Goal: Feedback & Contribution: Contribute content

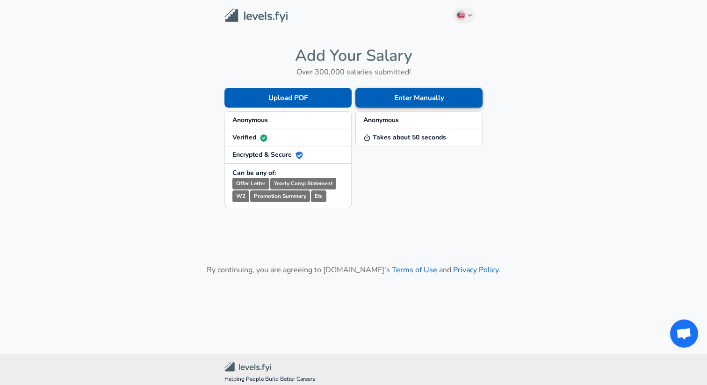
click at [373, 102] on button "Enter Manually" at bounding box center [419, 98] width 127 height 20
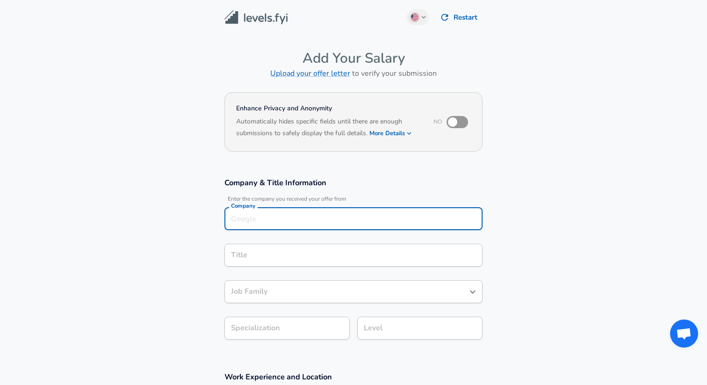
scroll to position [9, 0]
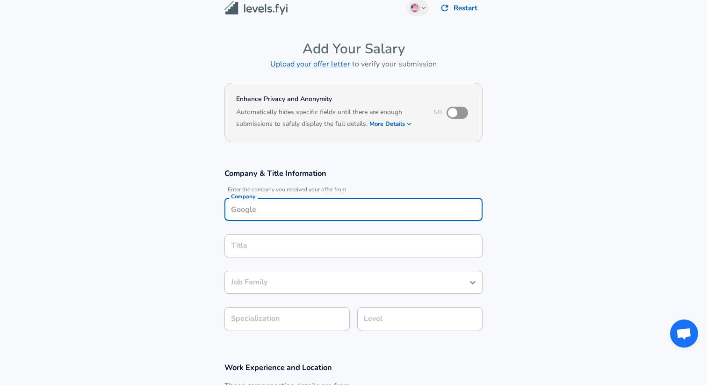
click at [328, 218] on div "Company" at bounding box center [354, 209] width 258 height 23
click at [302, 260] on div "Title Title" at bounding box center [354, 245] width 258 height 36
type input "Yandex"
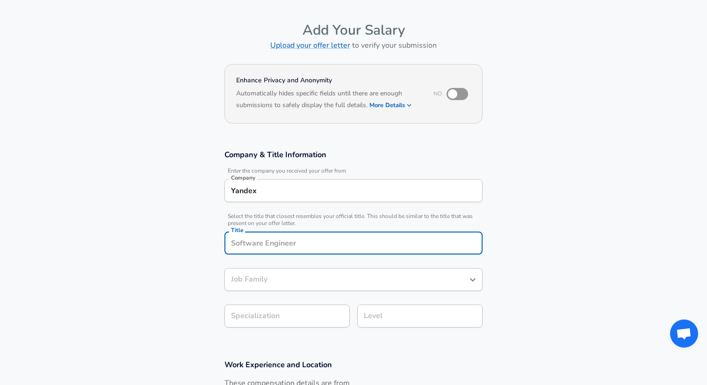
click at [308, 251] on div "Title" at bounding box center [354, 243] width 258 height 23
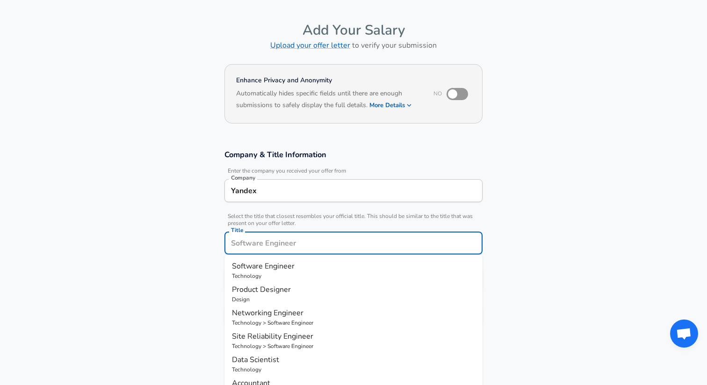
click at [296, 275] on p "Technology" at bounding box center [353, 276] width 243 height 8
type input "Software Engineer"
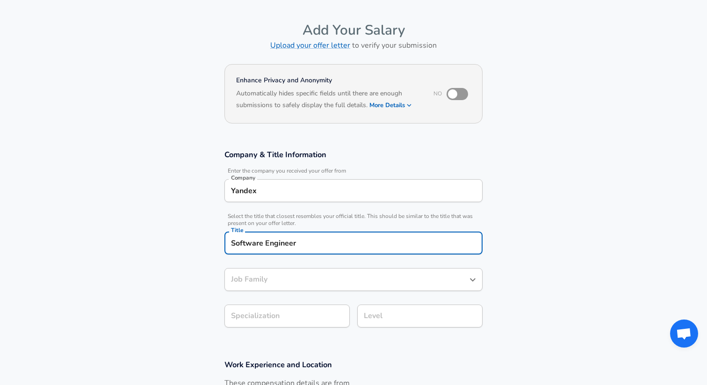
type input "Software Engineer"
click at [296, 275] on input "Software Engineer" at bounding box center [347, 279] width 236 height 15
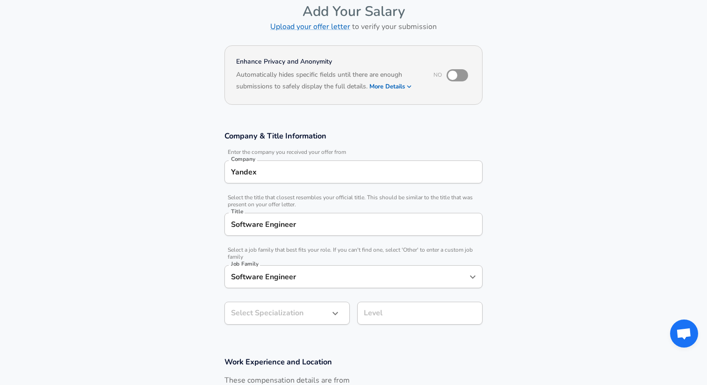
click at [157, 261] on section "Company & Title Information Enter the company you received your offer from Comp…" at bounding box center [353, 233] width 707 height 226
click at [332, 312] on icon "button" at bounding box center [335, 313] width 11 height 11
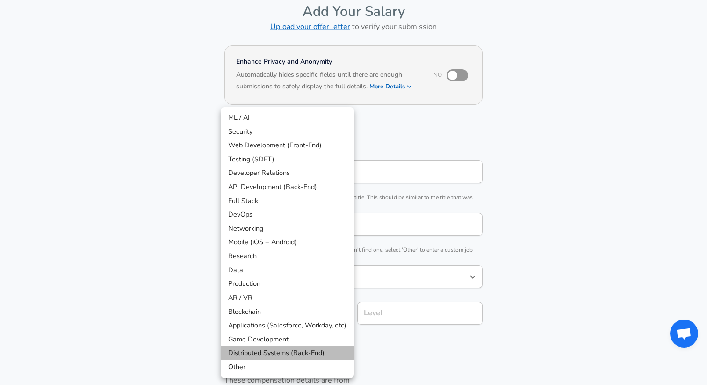
click at [290, 353] on li "Distributed Systems (Back-End)" at bounding box center [287, 353] width 133 height 14
type input "Distributed Systems (Back-End)"
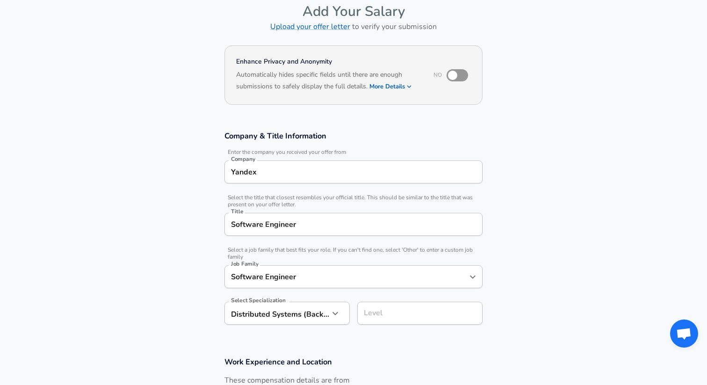
click at [378, 314] on input "Level" at bounding box center [420, 313] width 117 height 15
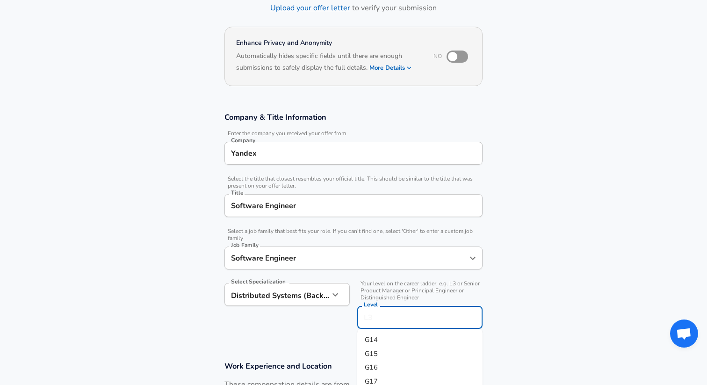
scroll to position [120, 0]
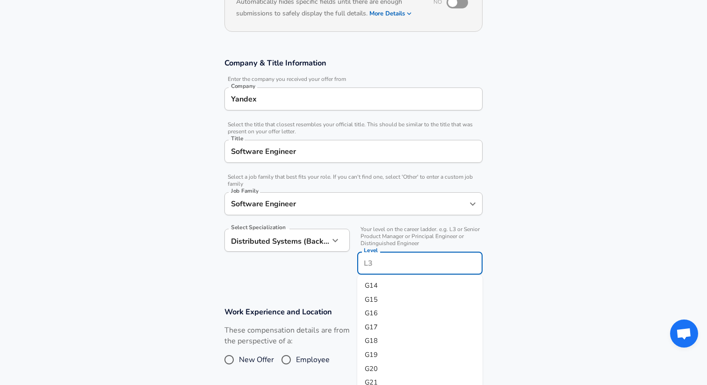
click at [390, 312] on li "G16" at bounding box center [419, 313] width 125 height 14
type input "G16"
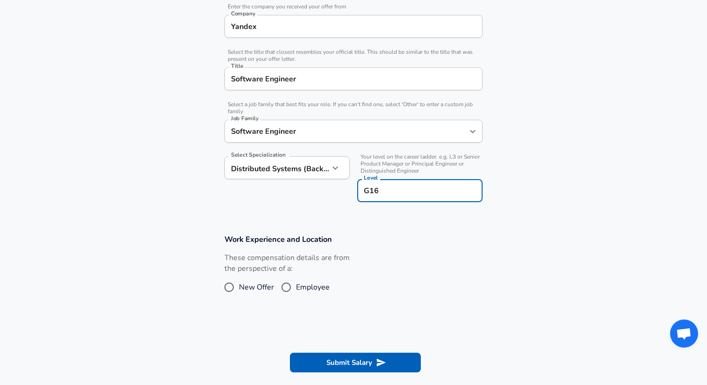
scroll to position [205, 0]
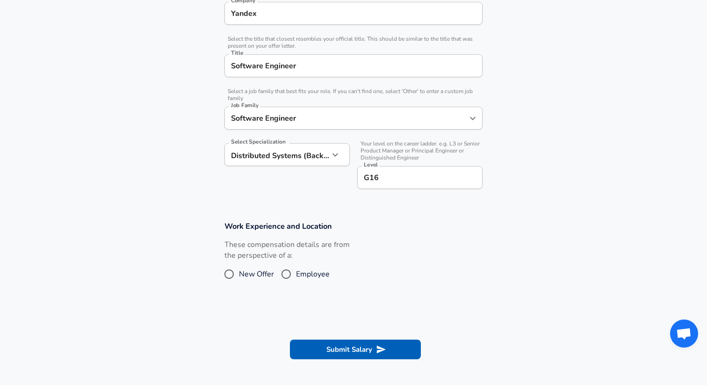
click at [302, 274] on span "Employee" at bounding box center [313, 274] width 34 height 11
click at [296, 274] on input "Employee" at bounding box center [286, 274] width 20 height 15
radio input "true"
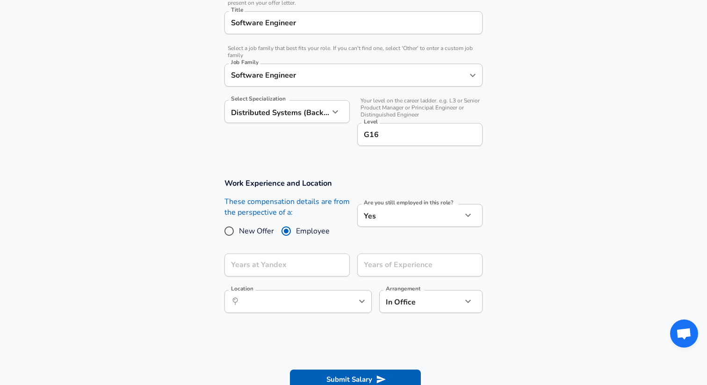
scroll to position [249, 0]
click at [319, 267] on input "Years at Yandex" at bounding box center [277, 264] width 105 height 23
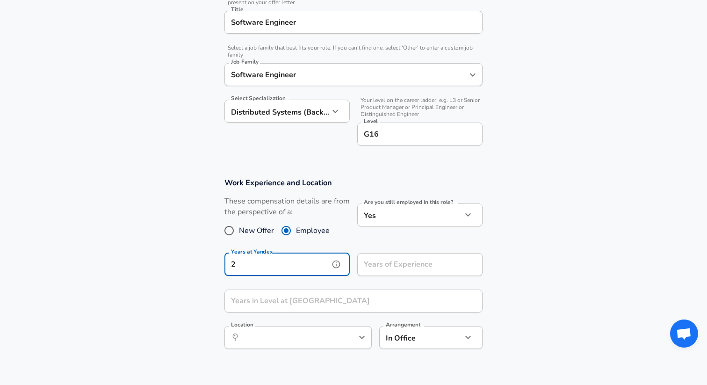
type input "2"
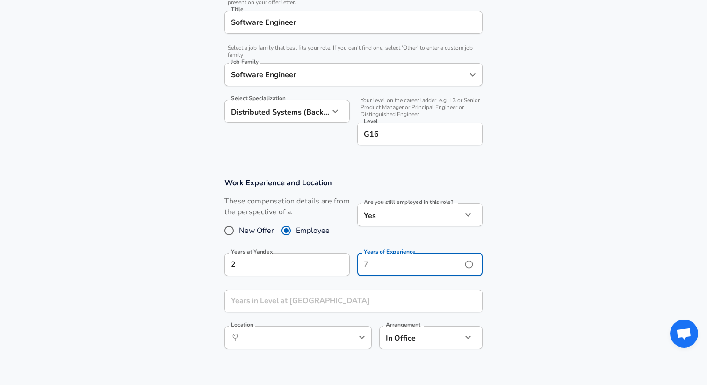
click at [421, 262] on input "Years of Experience" at bounding box center [409, 264] width 105 height 23
type input "5"
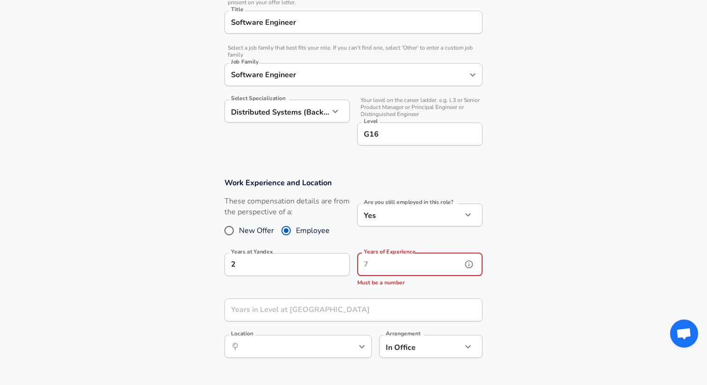
type input "4"
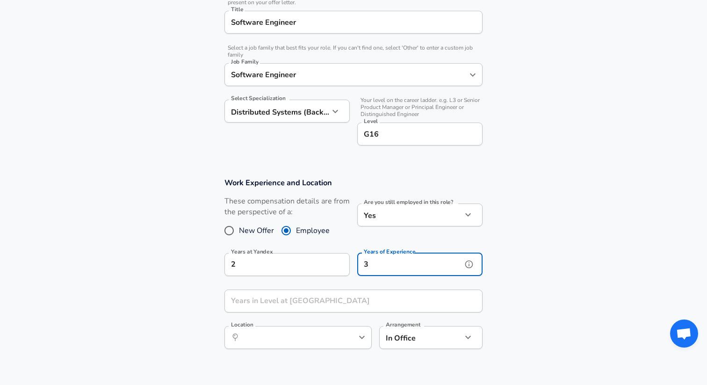
type input "3"
click at [382, 295] on input "Years in Level at [GEOGRAPHIC_DATA]" at bounding box center [344, 301] width 238 height 23
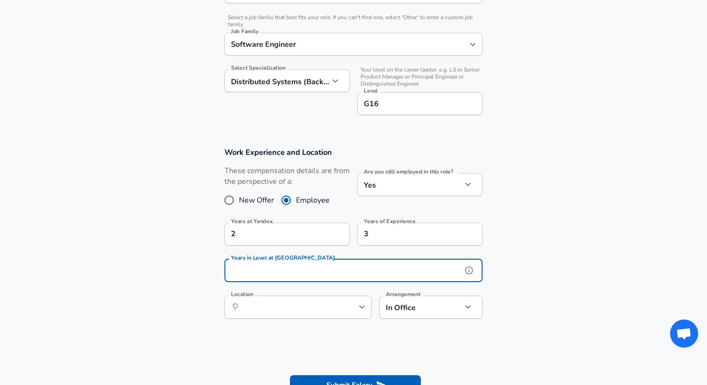
scroll to position [280, 0]
type input "1"
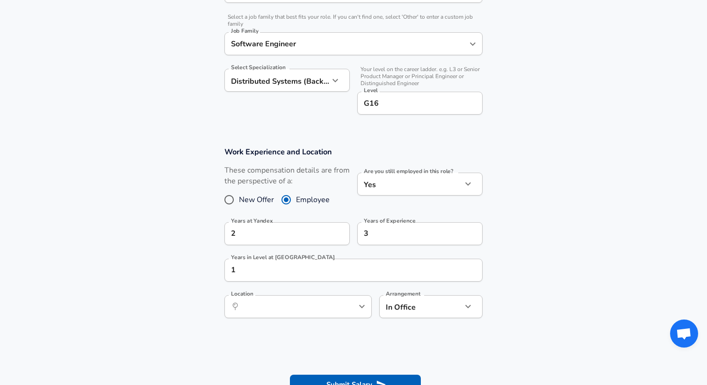
click at [527, 261] on section "Work Experience and Location These compensation details are from the perspectiv…" at bounding box center [353, 237] width 707 height 203
click at [368, 312] on div "​ Location" at bounding box center [298, 306] width 147 height 23
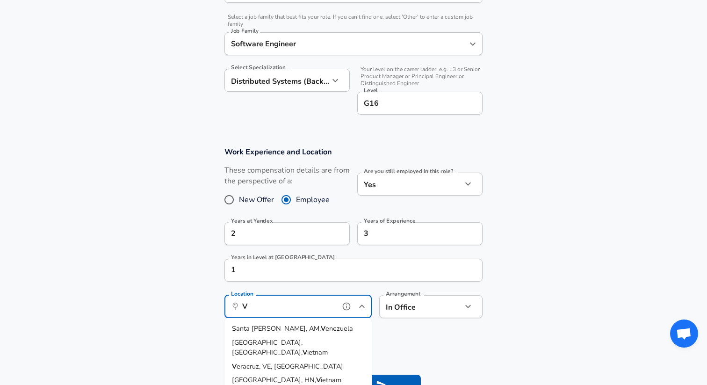
type input "V"
click at [286, 330] on span "w, MC, [GEOGRAPHIC_DATA]" at bounding box center [297, 328] width 91 height 9
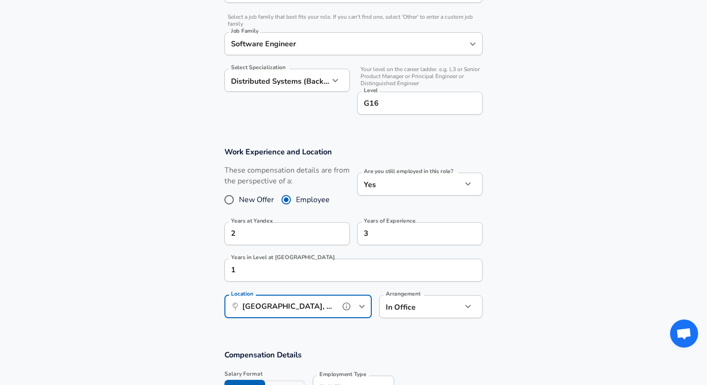
scroll to position [425, 0]
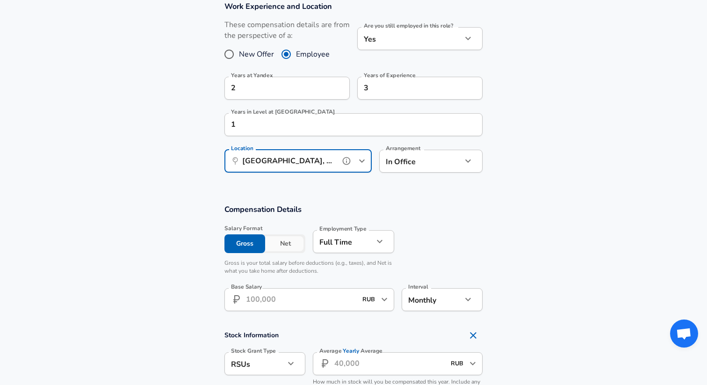
type input "[GEOGRAPHIC_DATA], MC, [GEOGRAPHIC_DATA]"
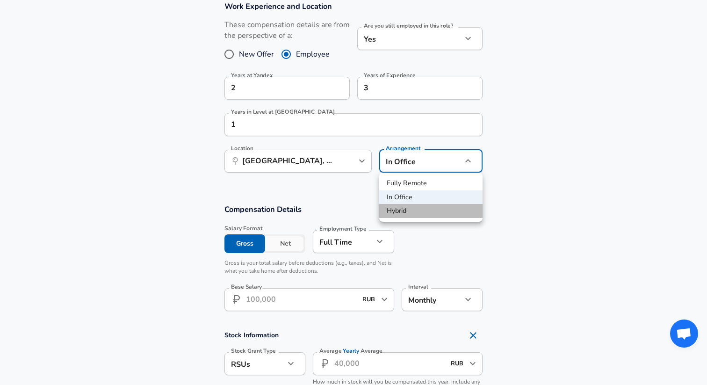
click at [425, 209] on li "Hybrid" at bounding box center [430, 211] width 103 height 14
type input "hybrid"
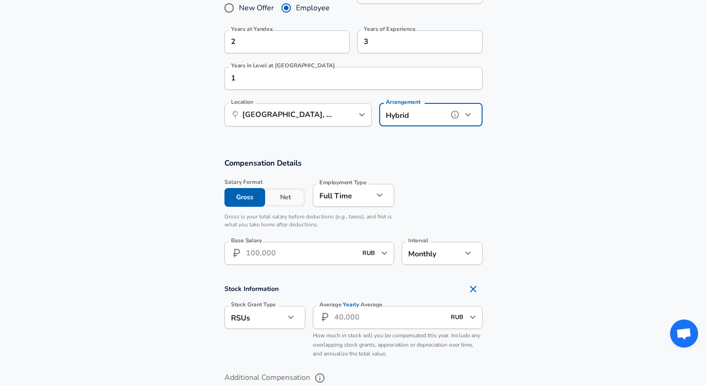
scroll to position [474, 0]
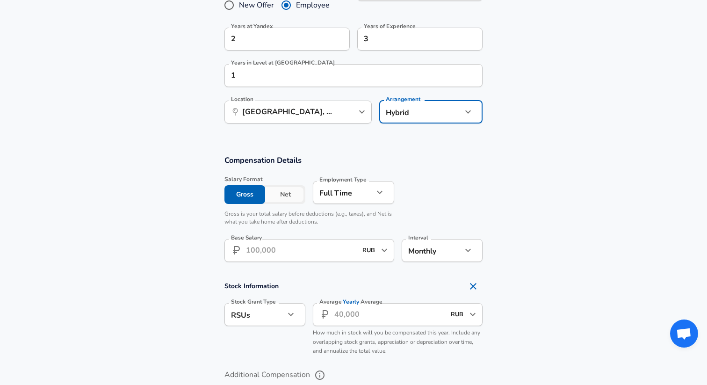
click at [297, 252] on input "Base Salary" at bounding box center [301, 250] width 111 height 23
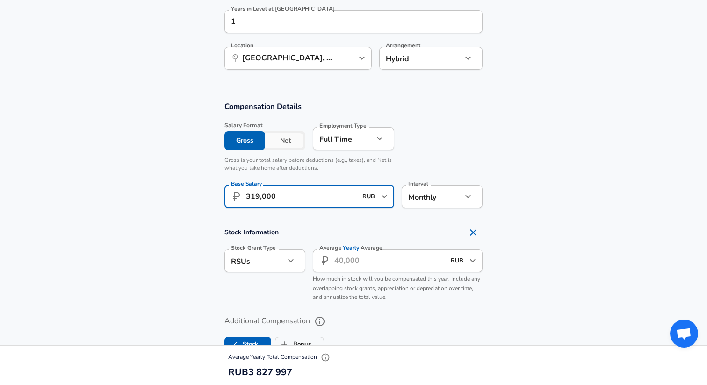
scroll to position [543, 0]
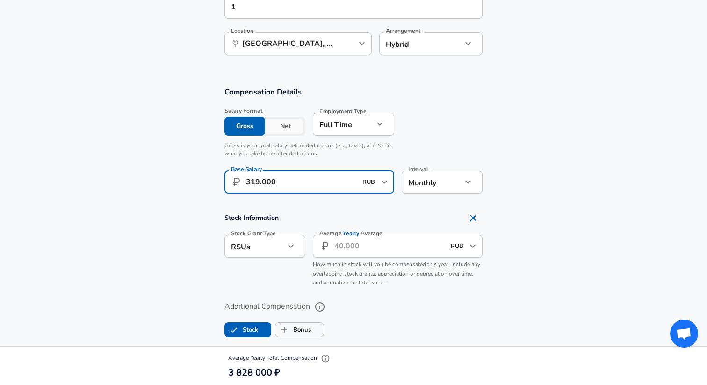
type input "319,000"
click at [477, 215] on icon "Remove Section" at bounding box center [473, 217] width 11 height 11
checkbox input "false"
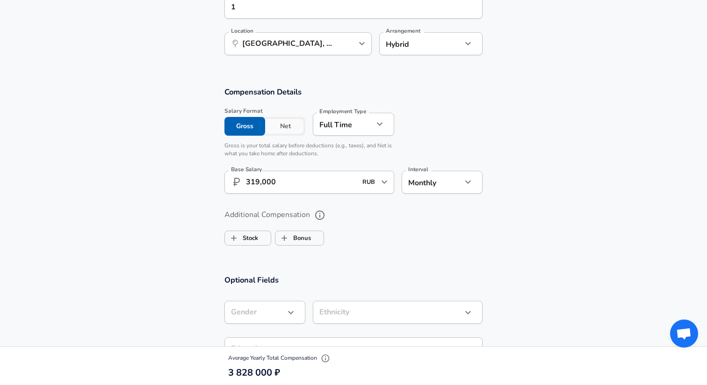
scroll to position [587, 0]
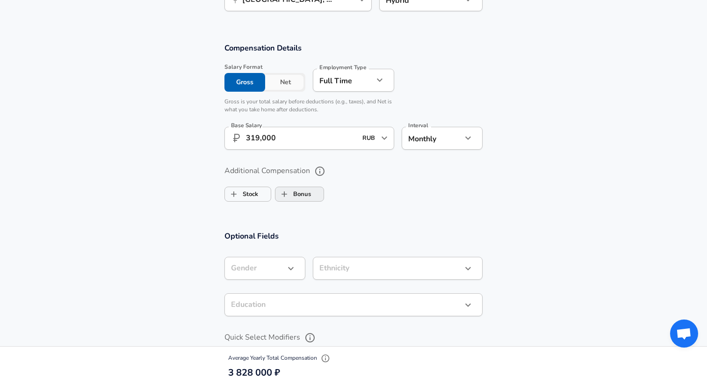
click at [285, 198] on input "Bonus" at bounding box center [285, 194] width 18 height 18
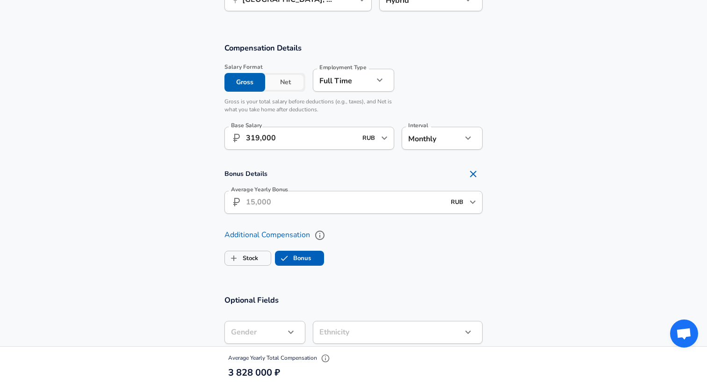
checkbox input "true"
click at [286, 203] on input "Average Yearly Bonus" at bounding box center [345, 202] width 199 height 23
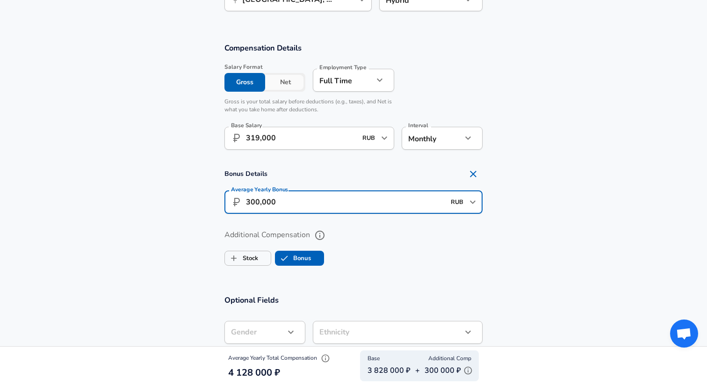
drag, startPoint x: 250, startPoint y: 204, endPoint x: 245, endPoint y: 204, distance: 5.6
click at [245, 204] on div "​ 300,000 RUB ​ Average Yearly Bonus" at bounding box center [354, 202] width 258 height 23
type input "600,000"
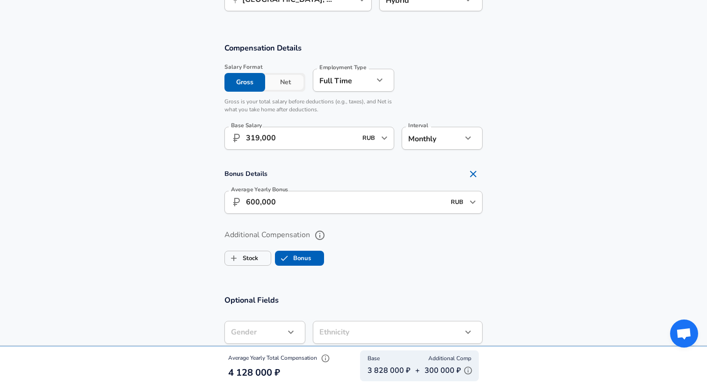
click at [358, 244] on div "Additional Compensation Stock Bonus" at bounding box center [354, 248] width 258 height 42
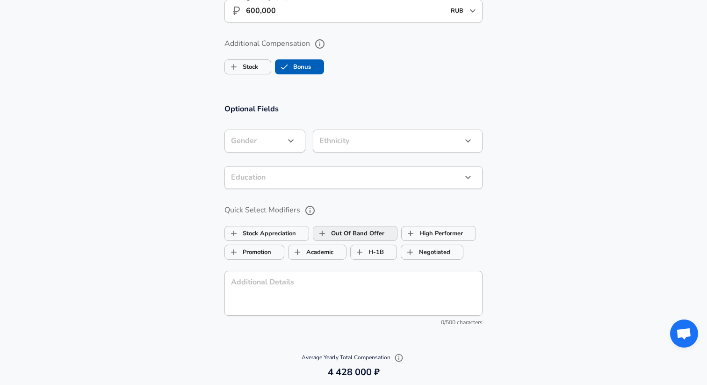
scroll to position [895, 0]
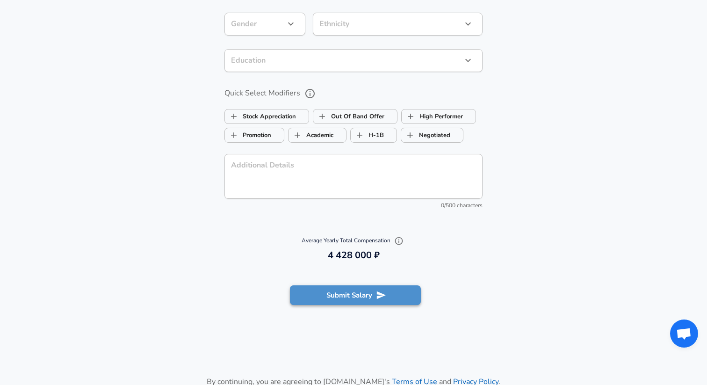
click at [371, 299] on button "Submit Salary" at bounding box center [355, 295] width 131 height 20
